Goal: Check status: Check status

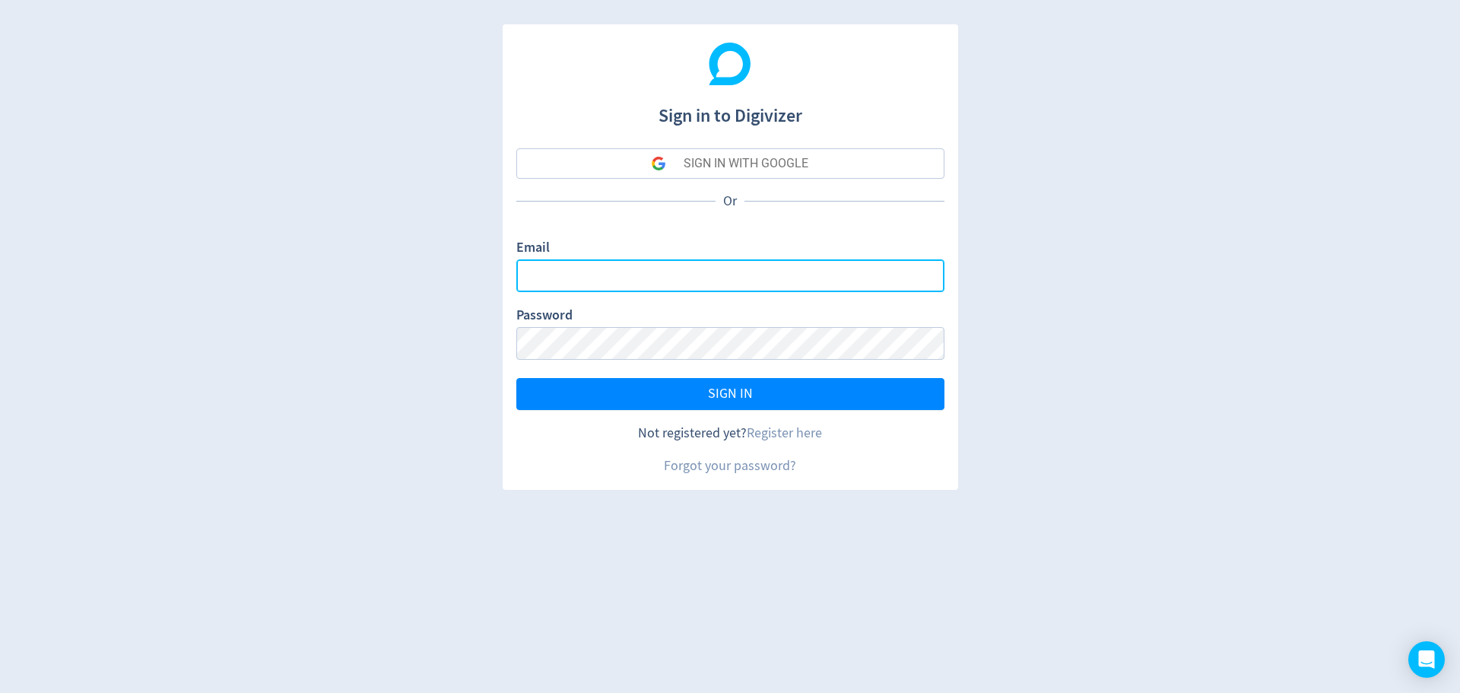
type input "[PERSON_NAME][EMAIL_ADDRESS][DOMAIN_NAME]"
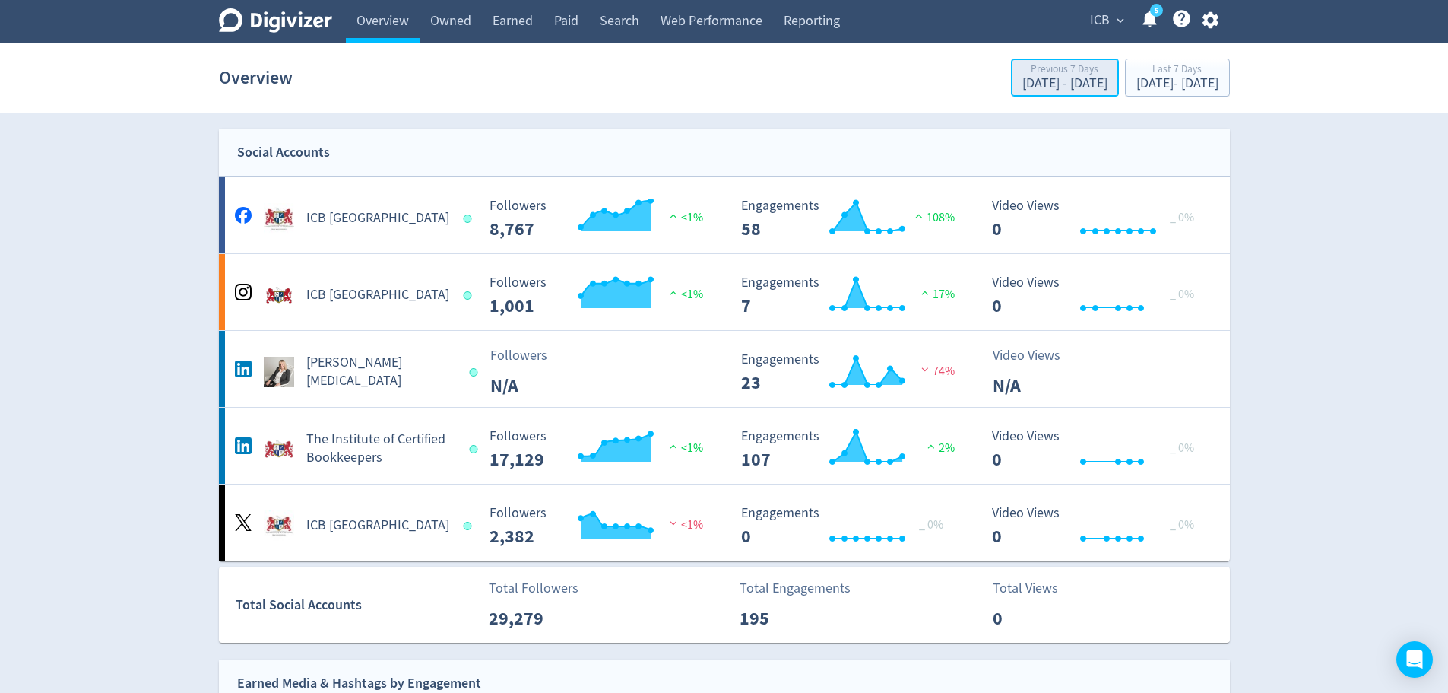
click at [1022, 74] on div "Previous 7 Days" at bounding box center [1064, 70] width 85 height 13
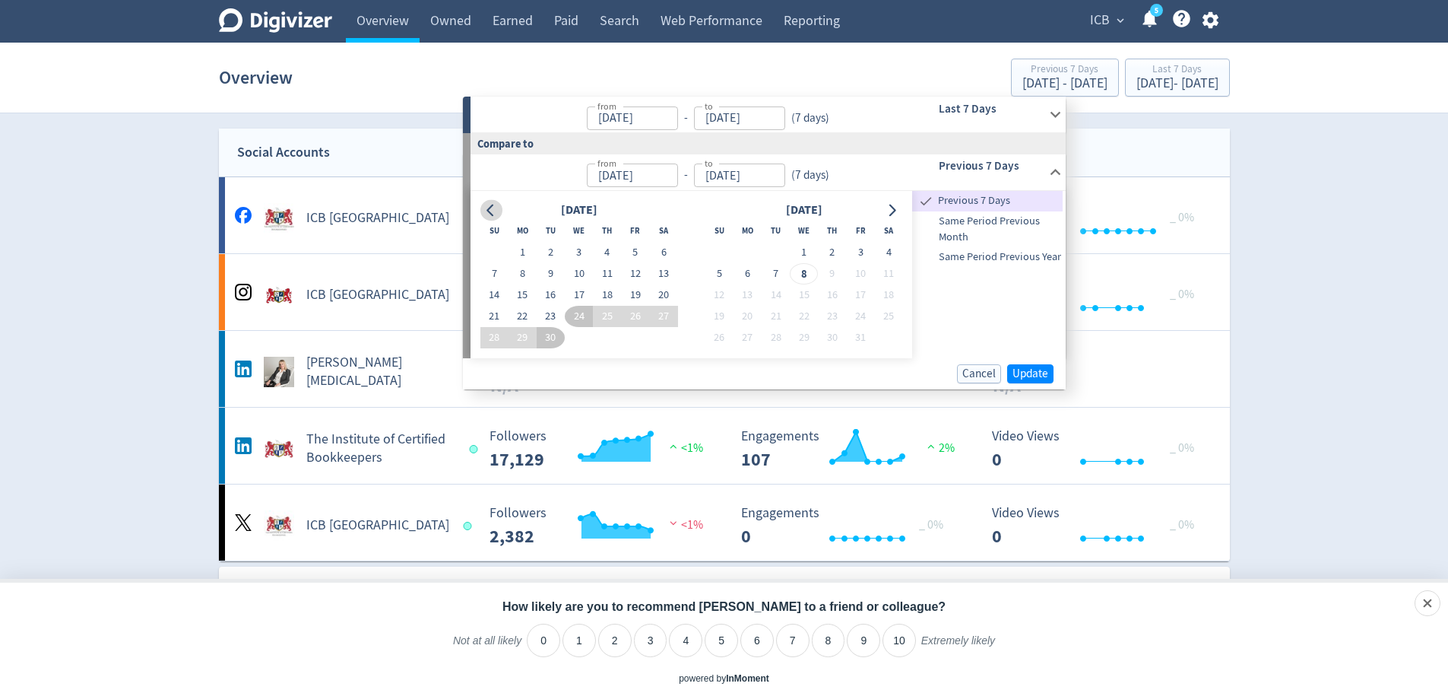
click at [490, 208] on icon "Go to previous month" at bounding box center [490, 210] width 7 height 12
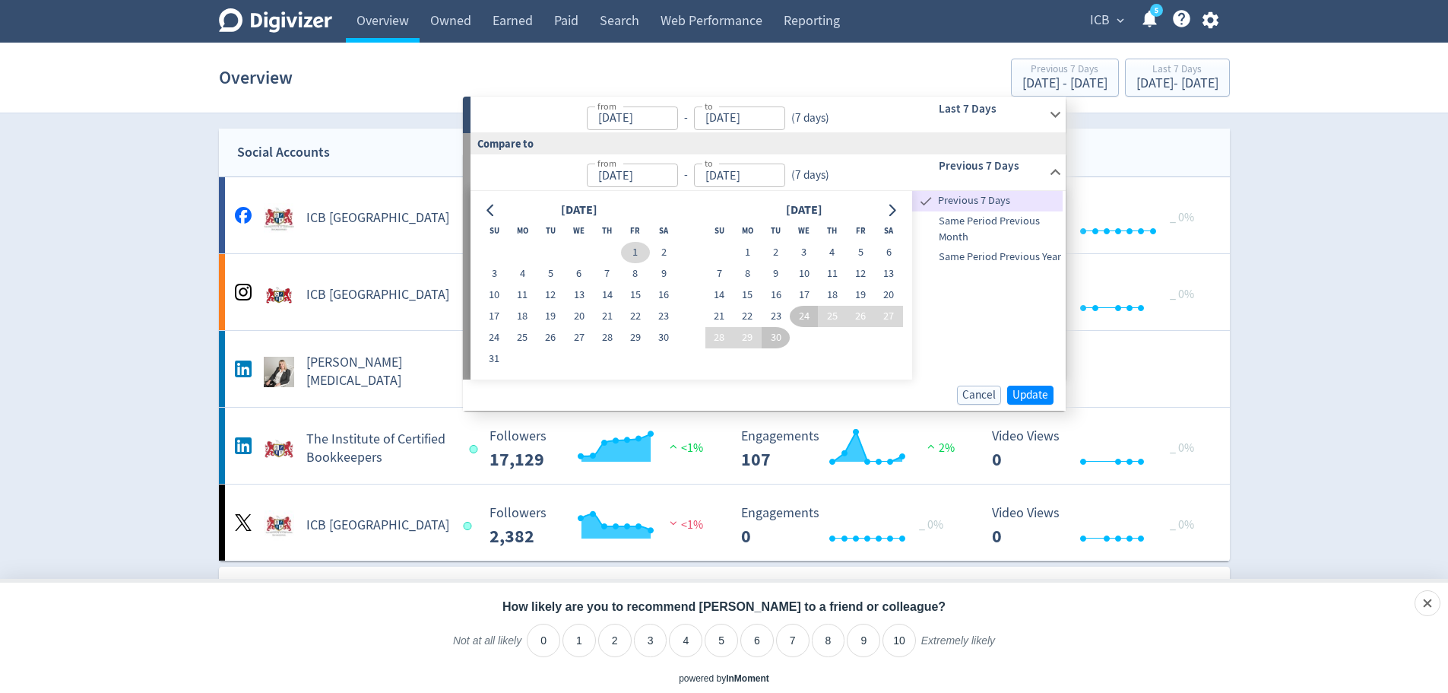
click at [634, 249] on button "1" at bounding box center [635, 252] width 28 height 21
type input "[DATE]"
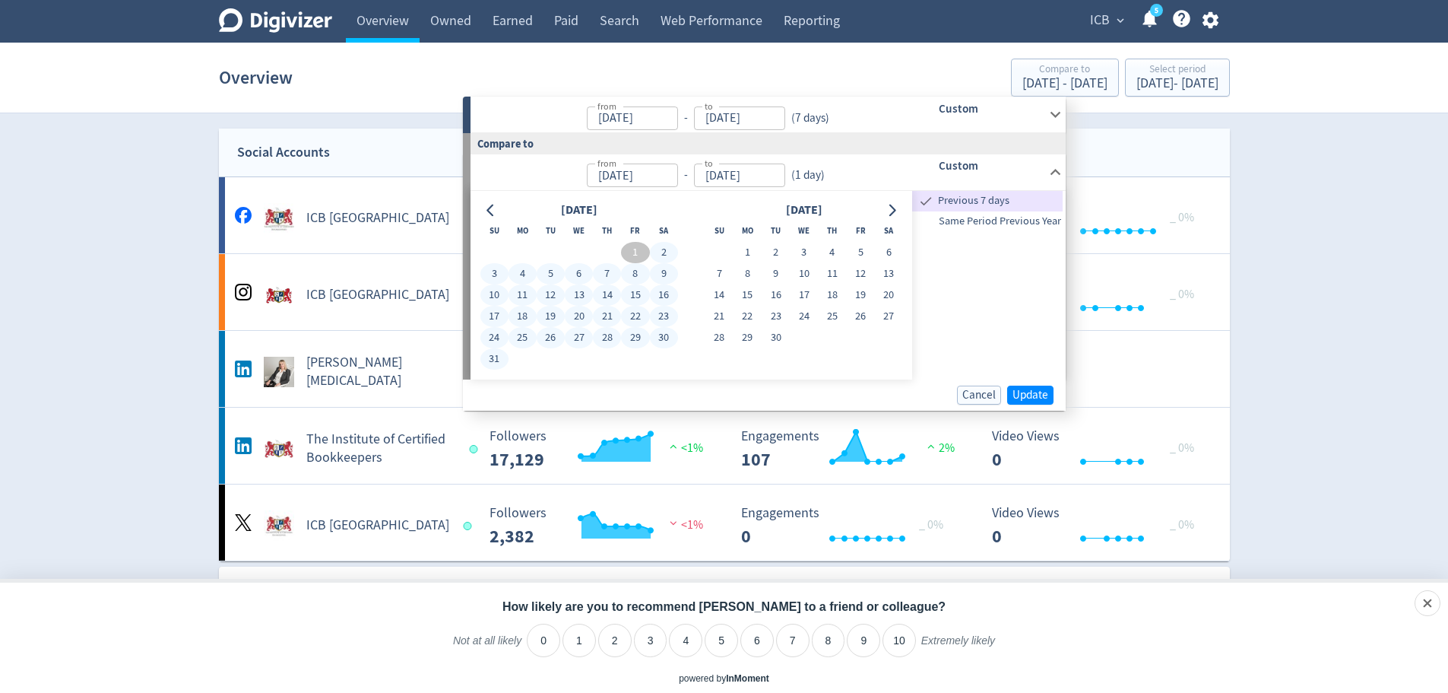
click at [491, 360] on button "31" at bounding box center [494, 358] width 28 height 21
type input "[DATE]"
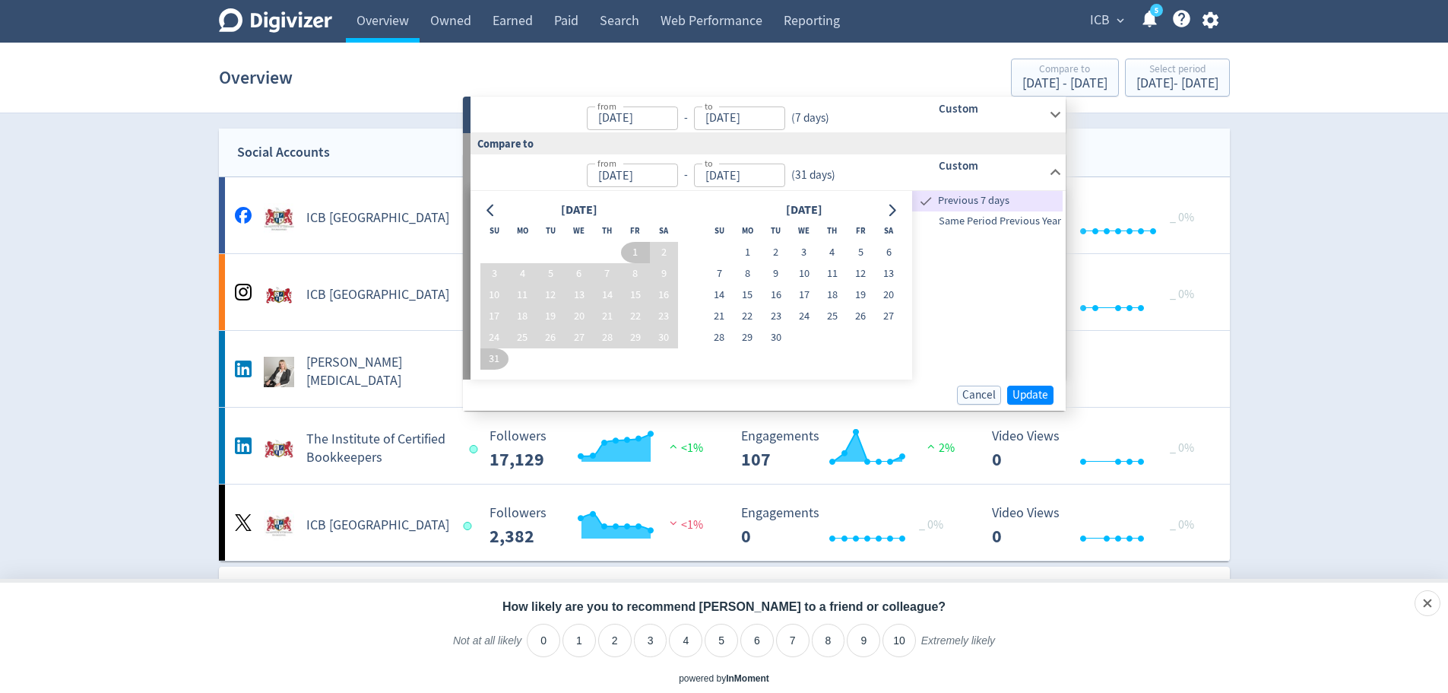
click at [564, 171] on p "from [DATE] from - to [DATE] to ( 31 days )" at bounding box center [657, 172] width 355 height 30
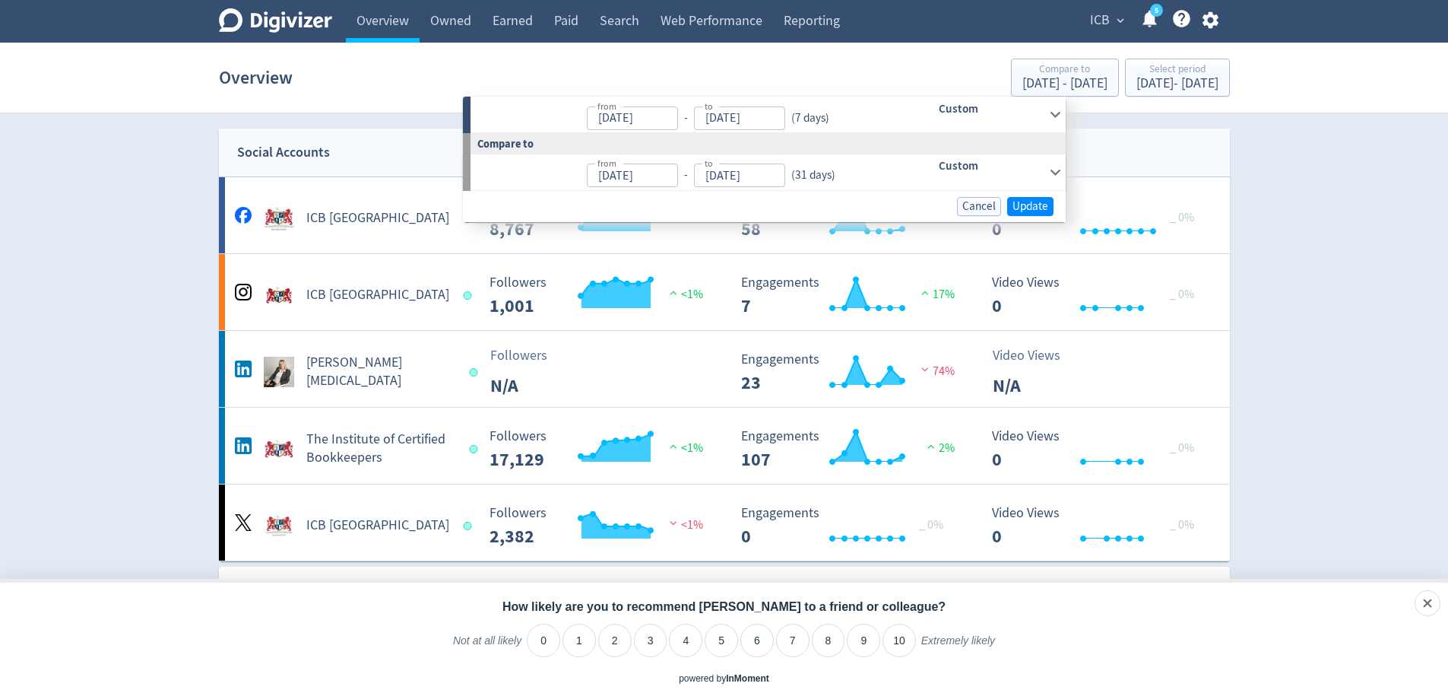
click at [572, 109] on p "from [DATE] from - to [DATE] to ( 7 days )" at bounding box center [657, 115] width 355 height 30
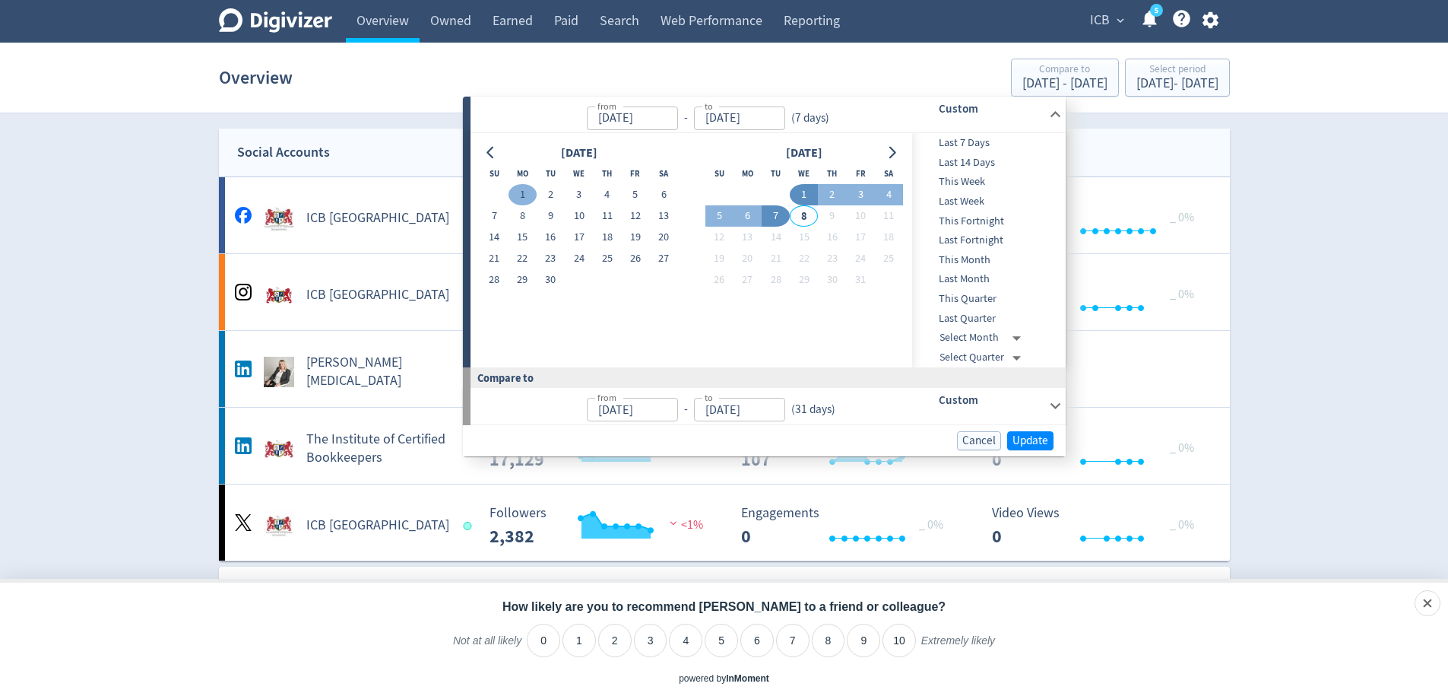
click at [521, 192] on button "1" at bounding box center [523, 194] width 28 height 21
type input "[DATE]"
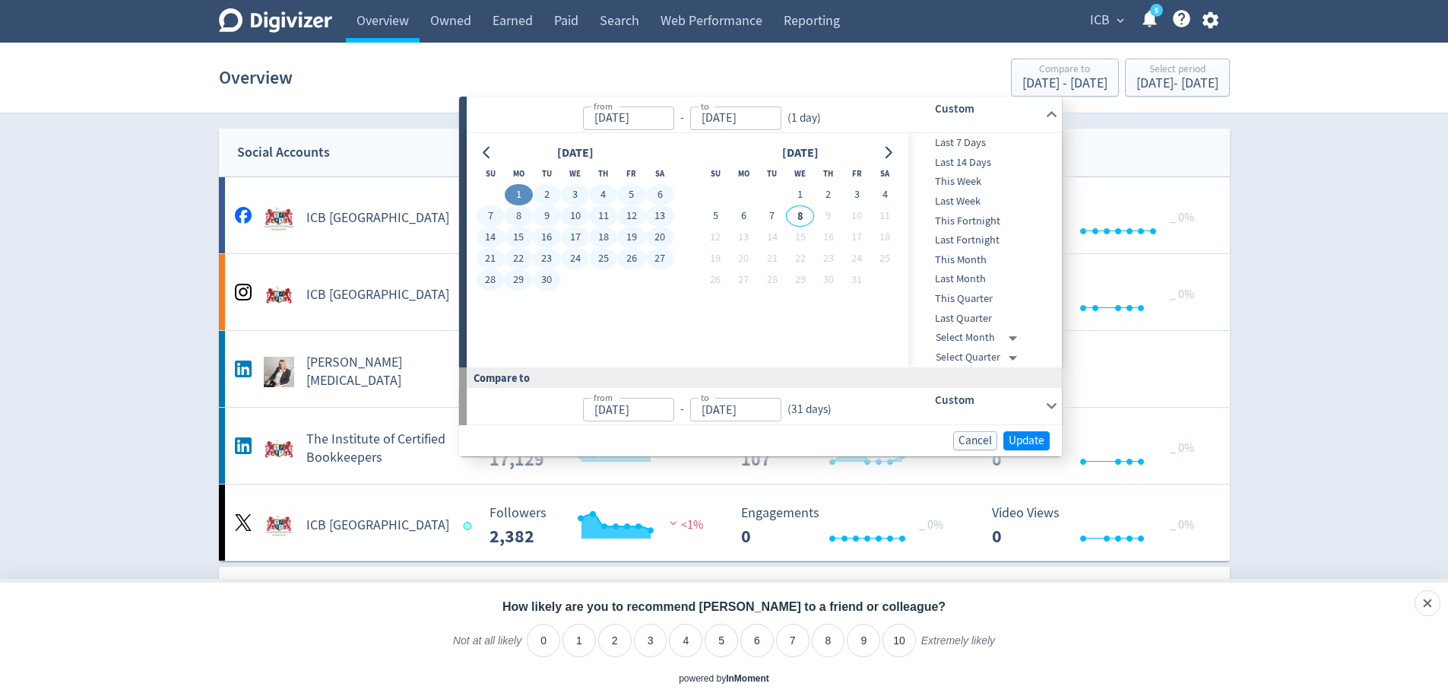
click at [550, 282] on button "30" at bounding box center [547, 279] width 28 height 21
type input "[DATE]"
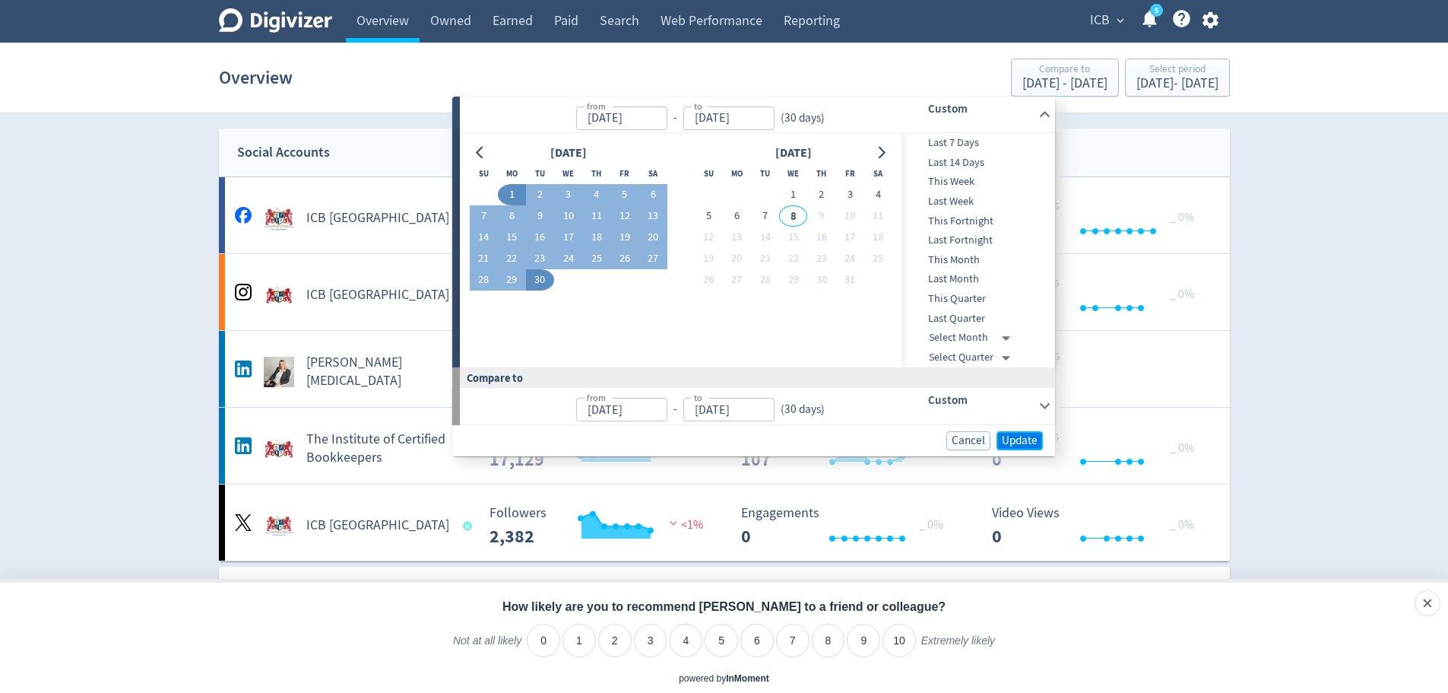
click at [1032, 441] on span "Update" at bounding box center [1020, 440] width 36 height 11
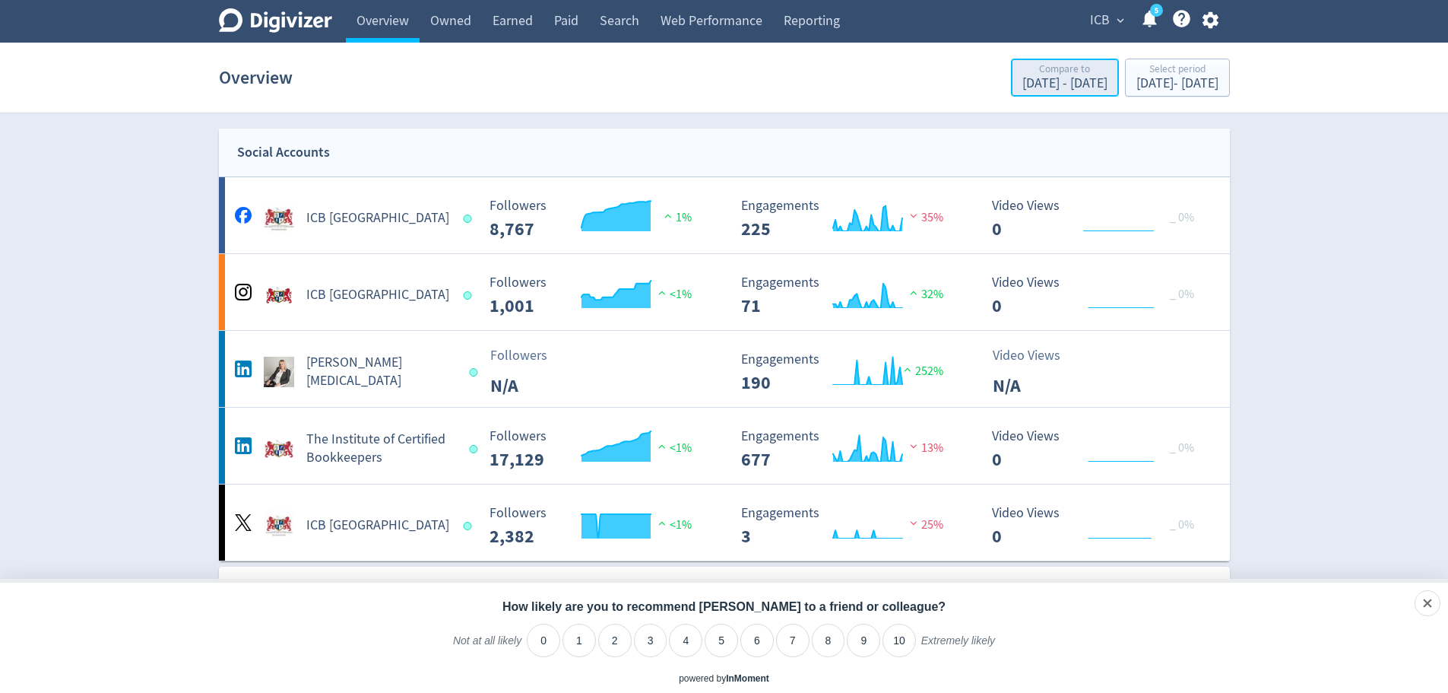
click at [1022, 68] on div "Compare to" at bounding box center [1064, 70] width 85 height 13
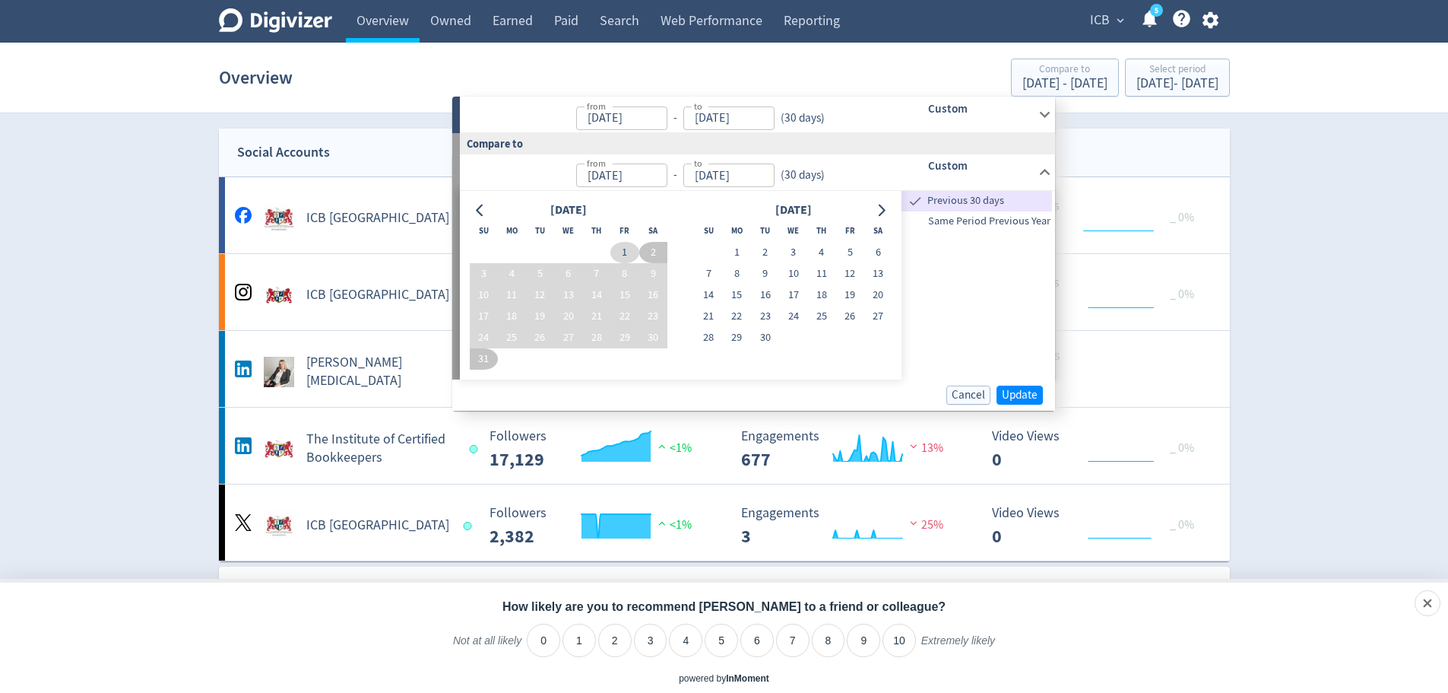
click at [625, 249] on button "1" at bounding box center [624, 252] width 28 height 21
type input "[DATE]"
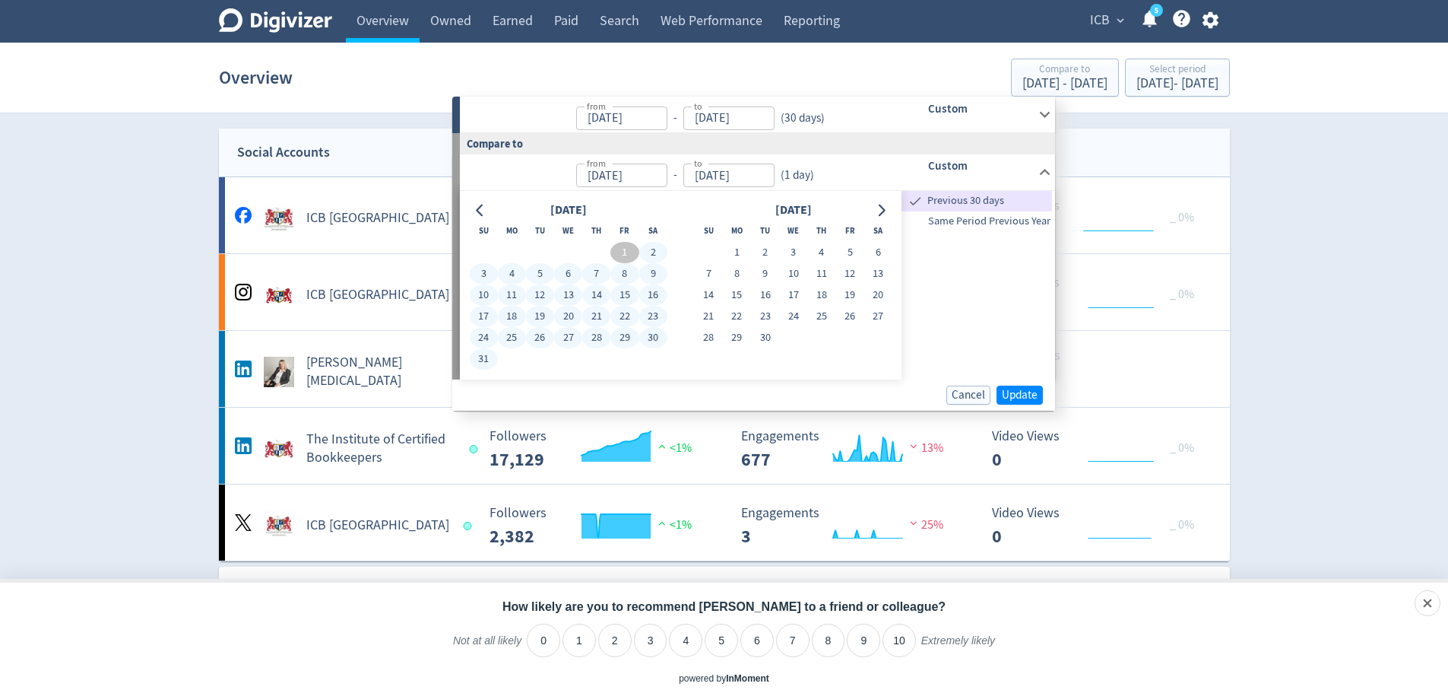
click at [481, 361] on button "31" at bounding box center [484, 358] width 28 height 21
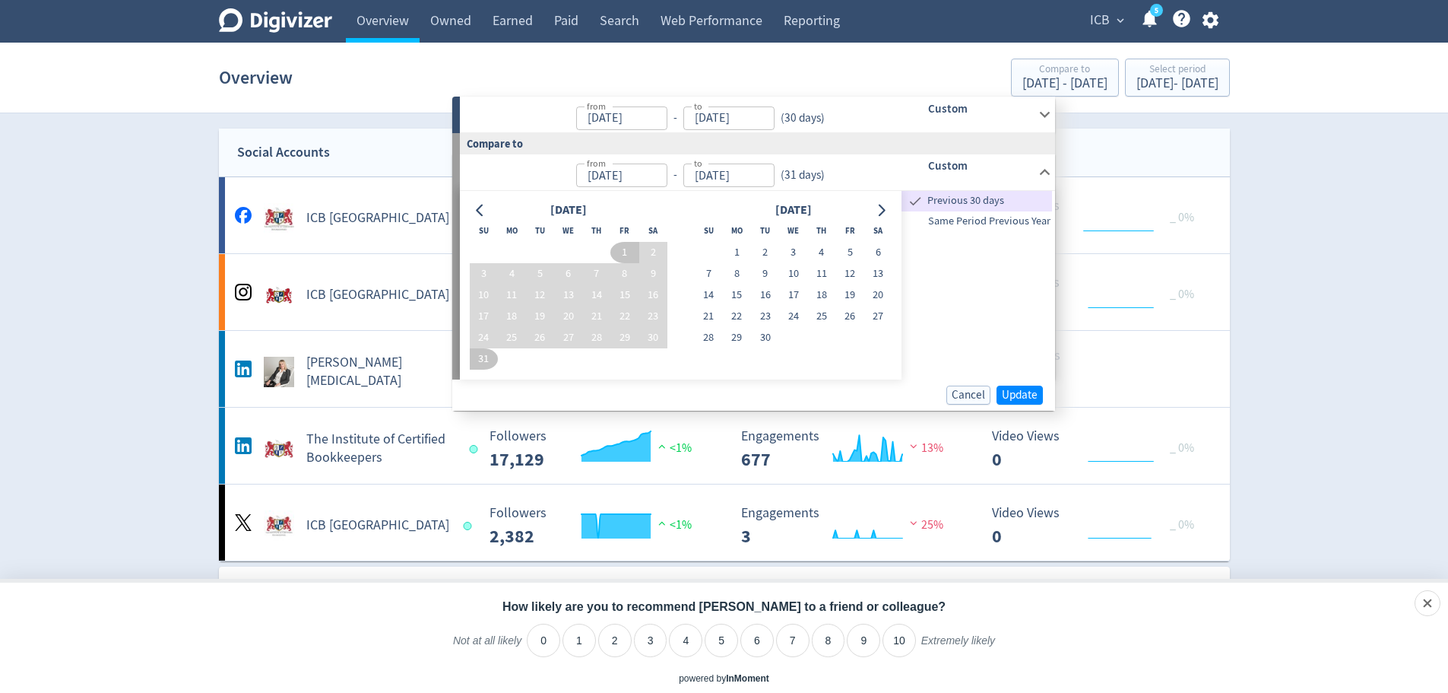
type input "[DATE]"
click at [1028, 394] on span "Update" at bounding box center [1020, 394] width 36 height 11
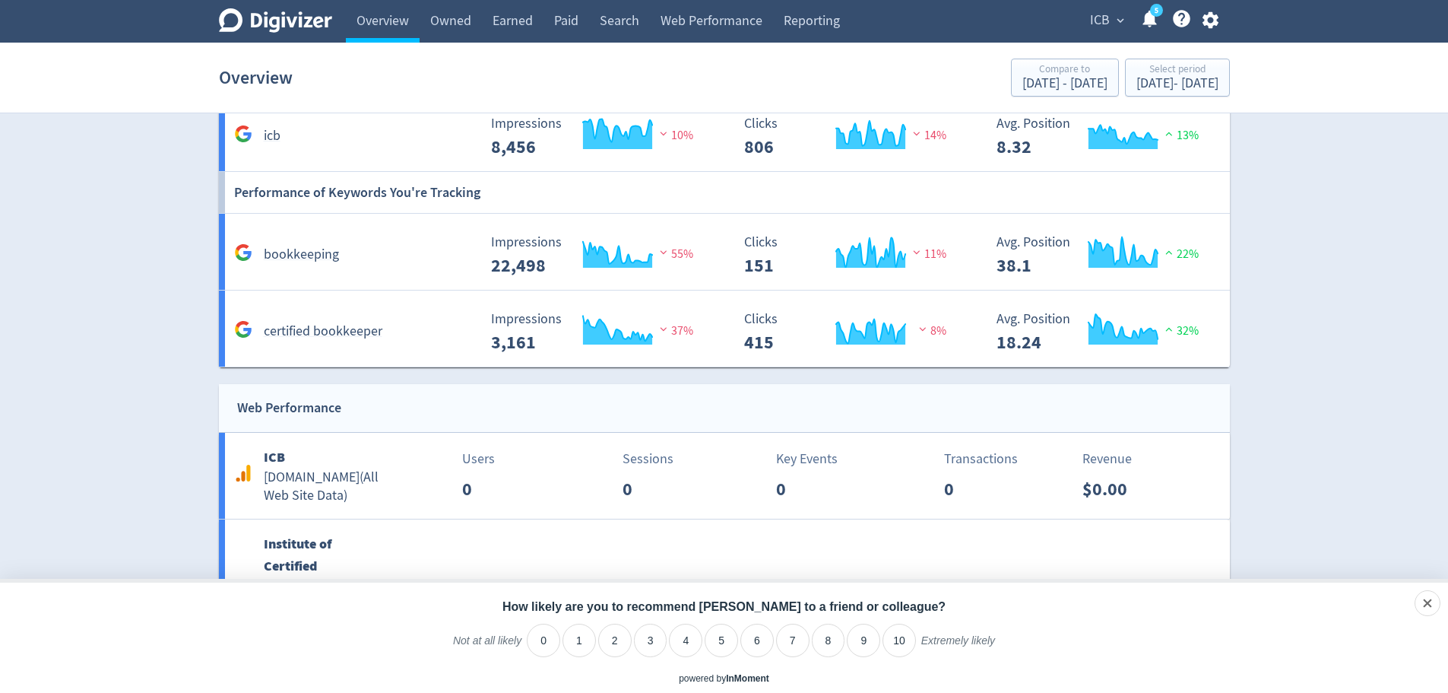
scroll to position [1368, 0]
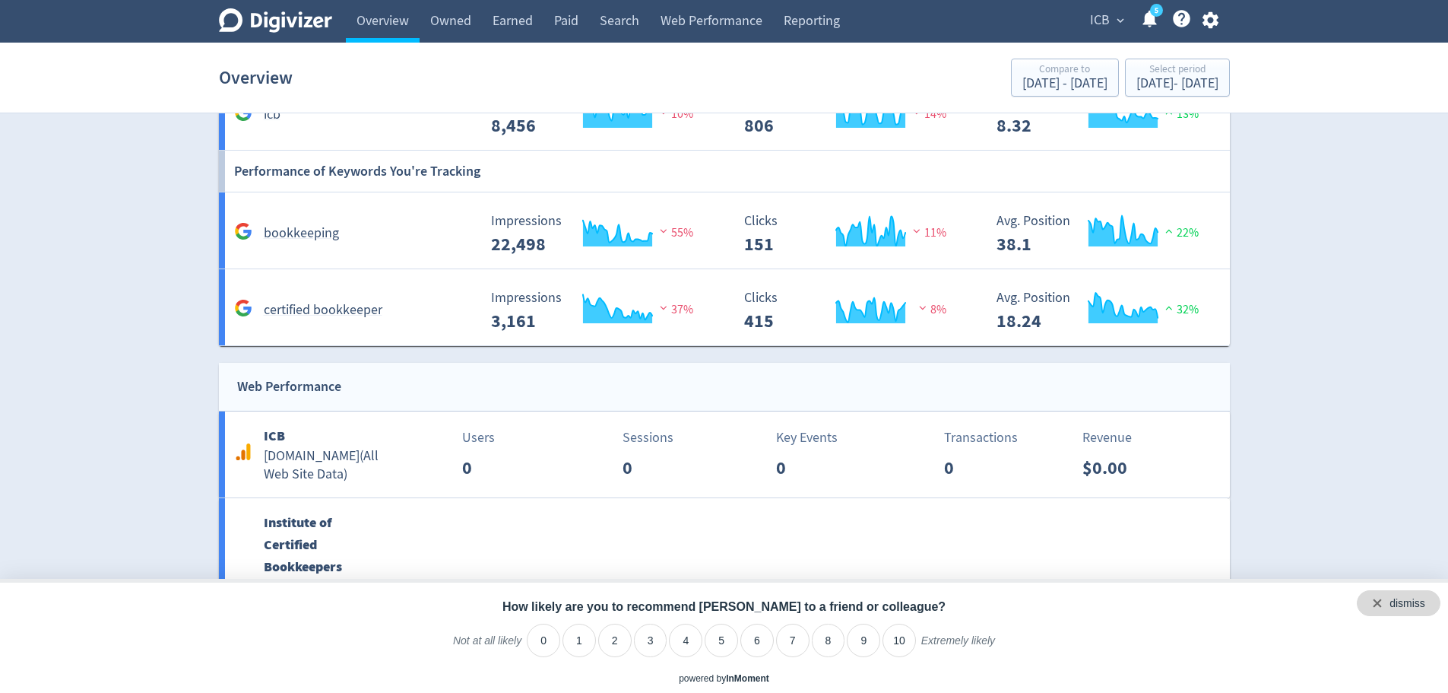
click at [1430, 600] on div "dismiss" at bounding box center [1399, 603] width 84 height 26
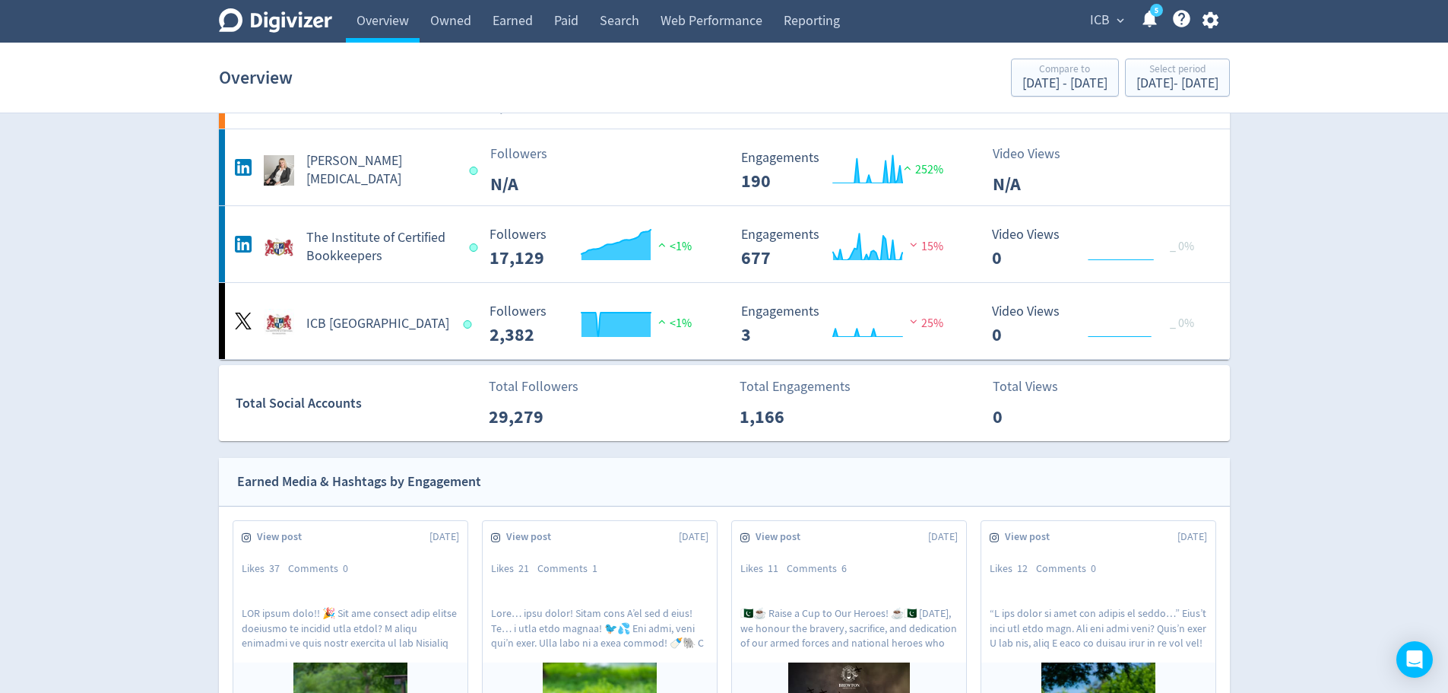
scroll to position [0, 0]
